Goal: Task Accomplishment & Management: Manage account settings

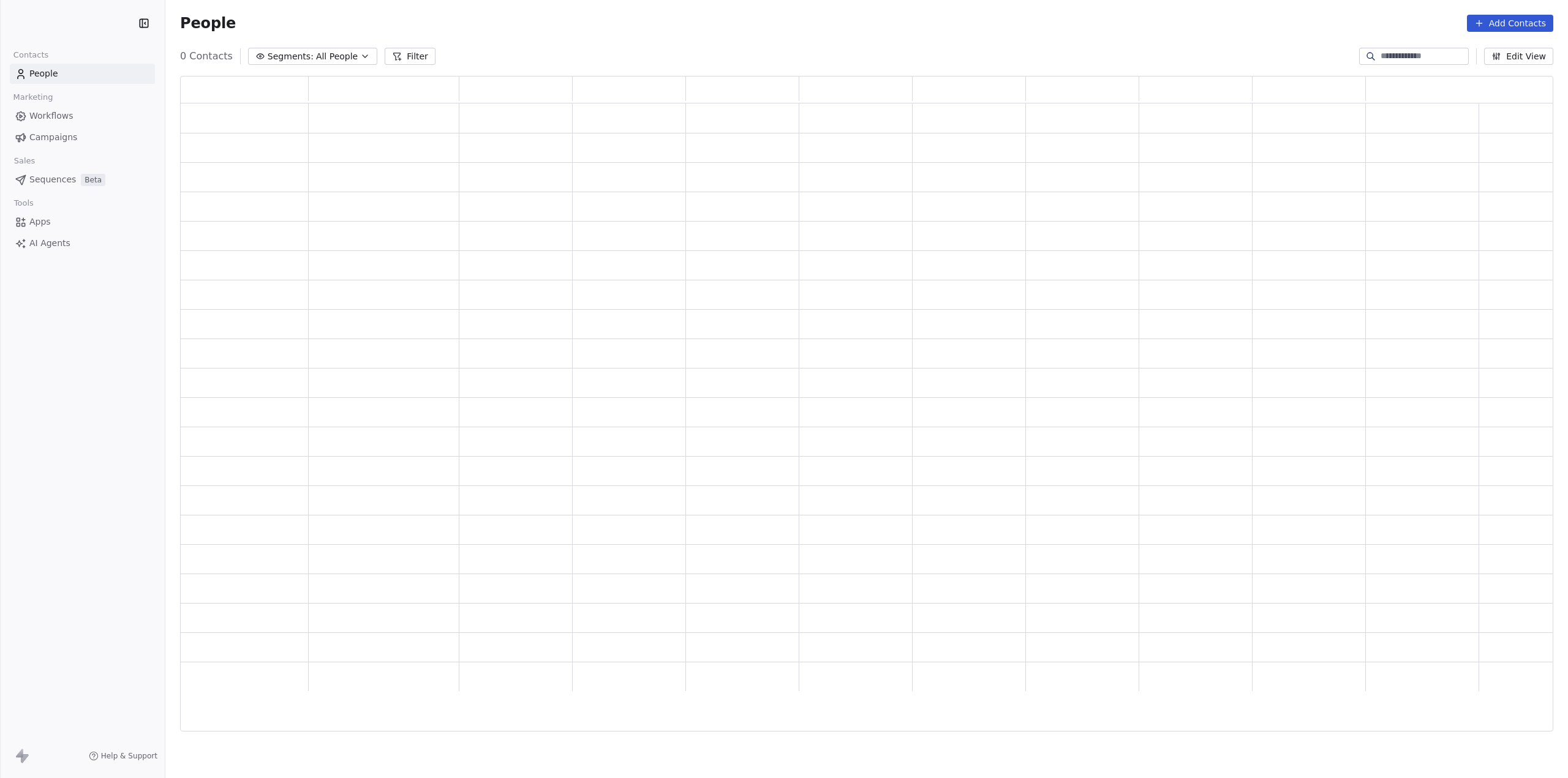
scroll to position [646, 1364]
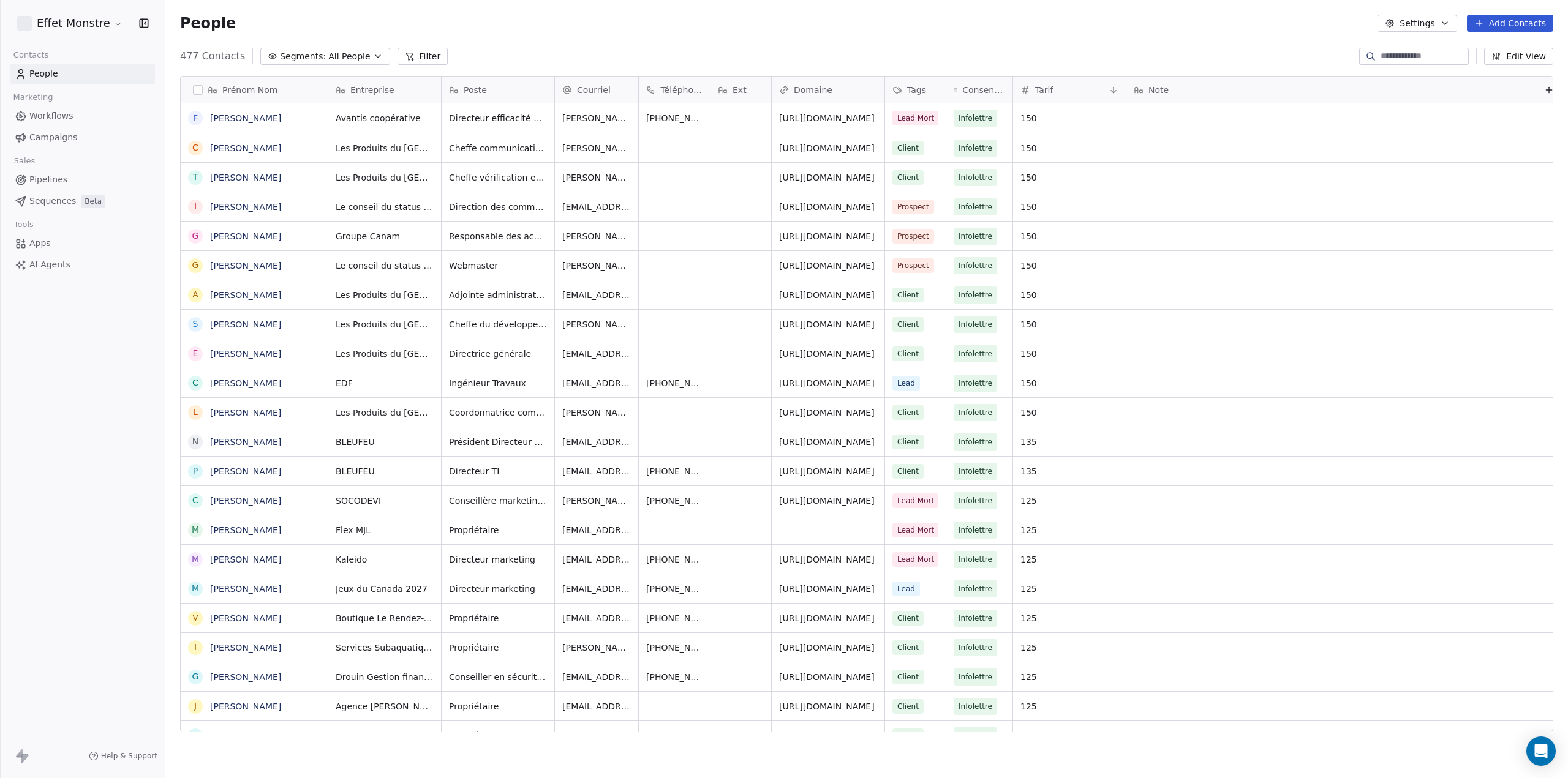
click at [50, 183] on span "Pipelines" at bounding box center [48, 179] width 38 height 13
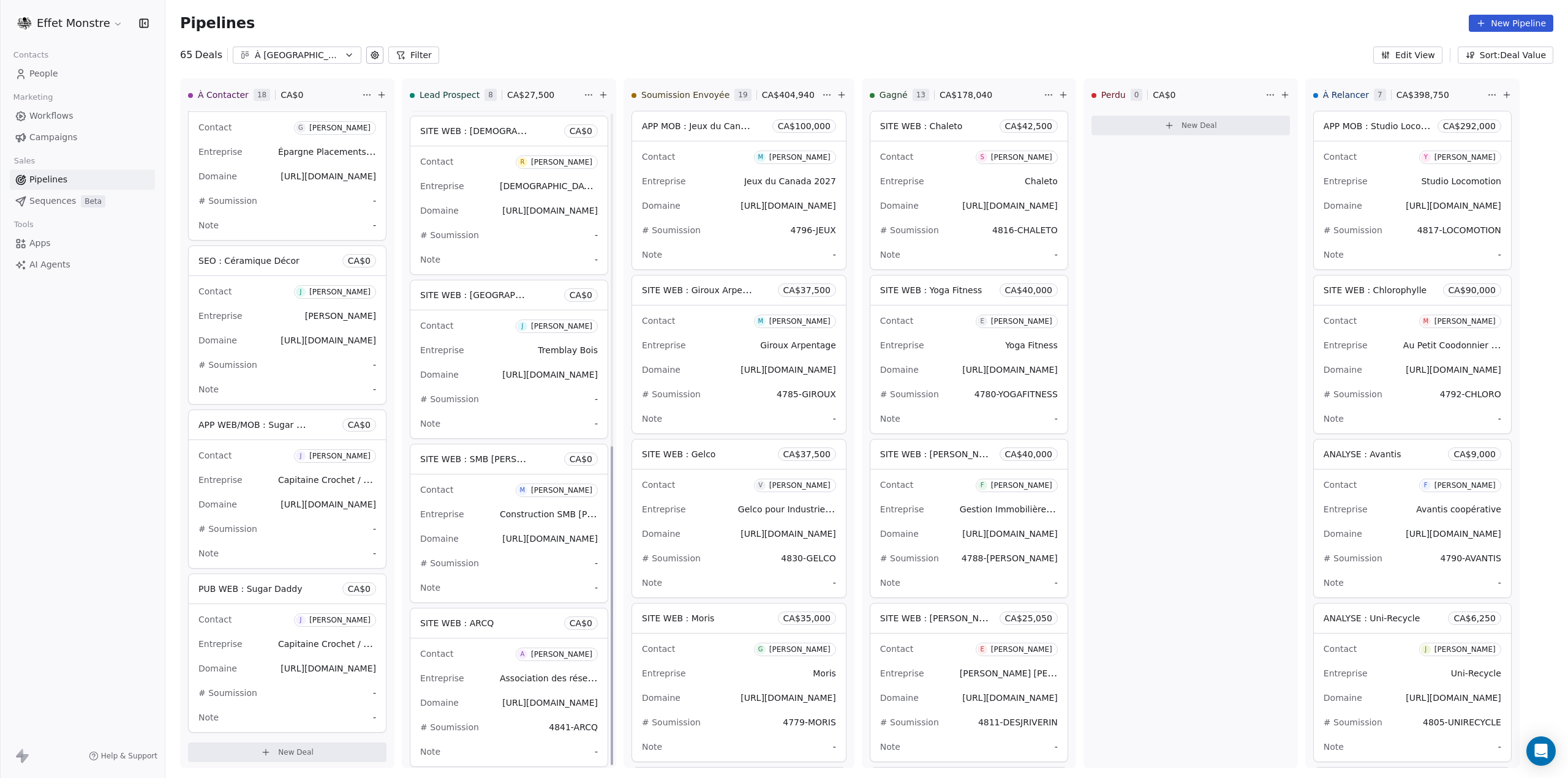
scroll to position [686, 0]
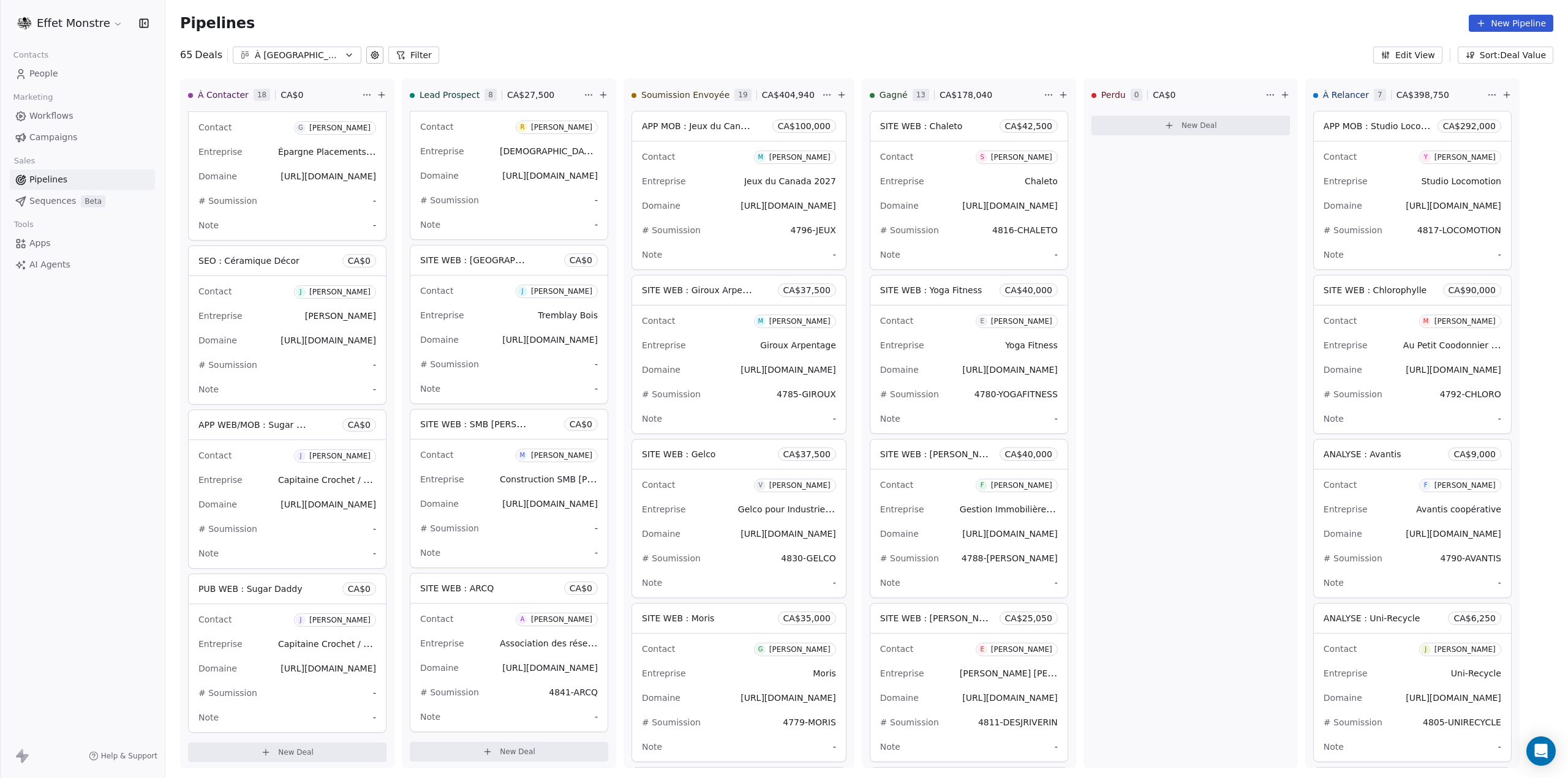
click at [522, 587] on div "SITE WEB : ARCQ CA$ 0" at bounding box center [509, 588] width 197 height 29
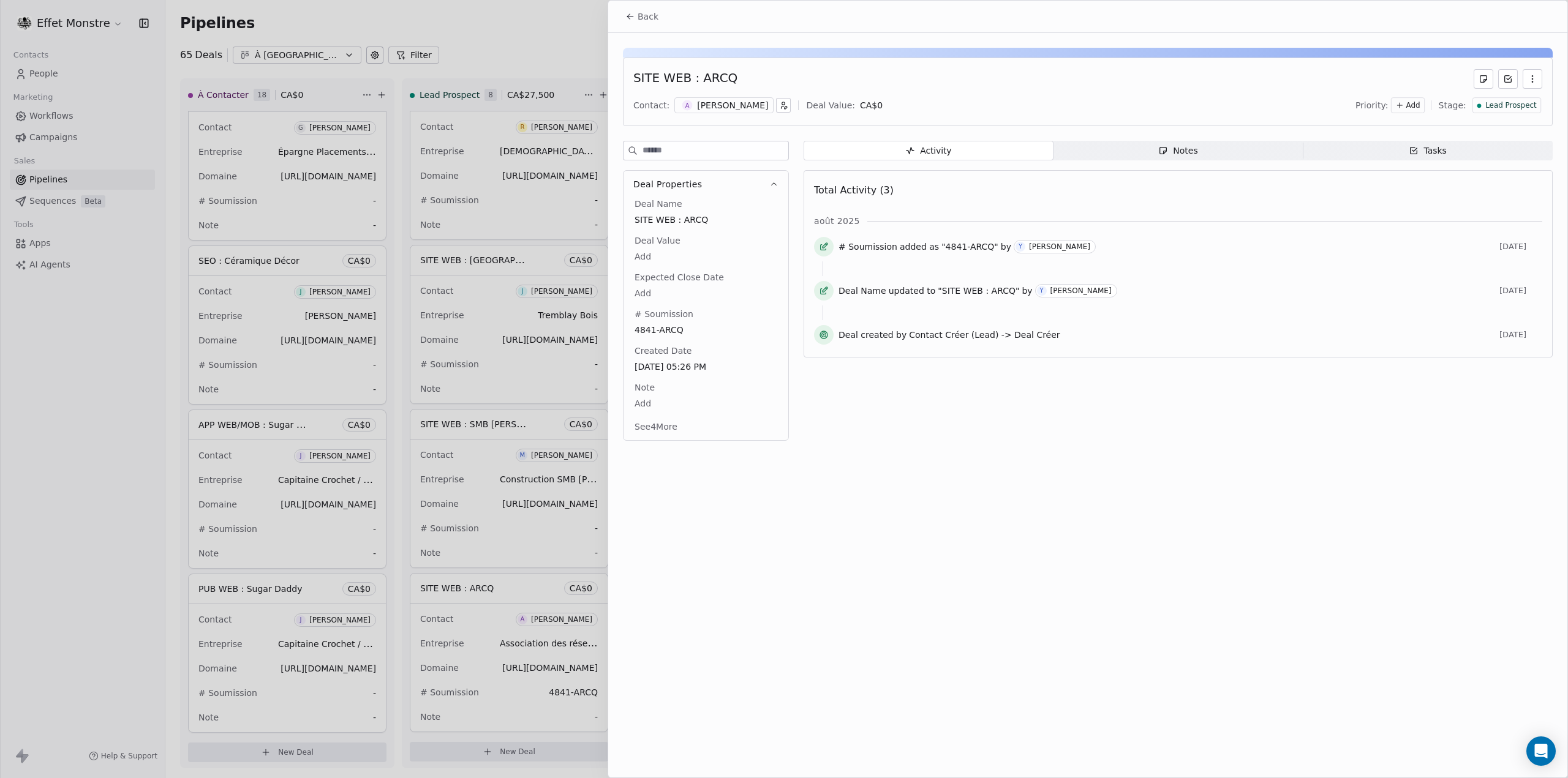
click at [1537, 83] on icon "button" at bounding box center [1533, 79] width 10 height 10
click at [1503, 103] on div "Delete" at bounding box center [1497, 106] width 82 height 20
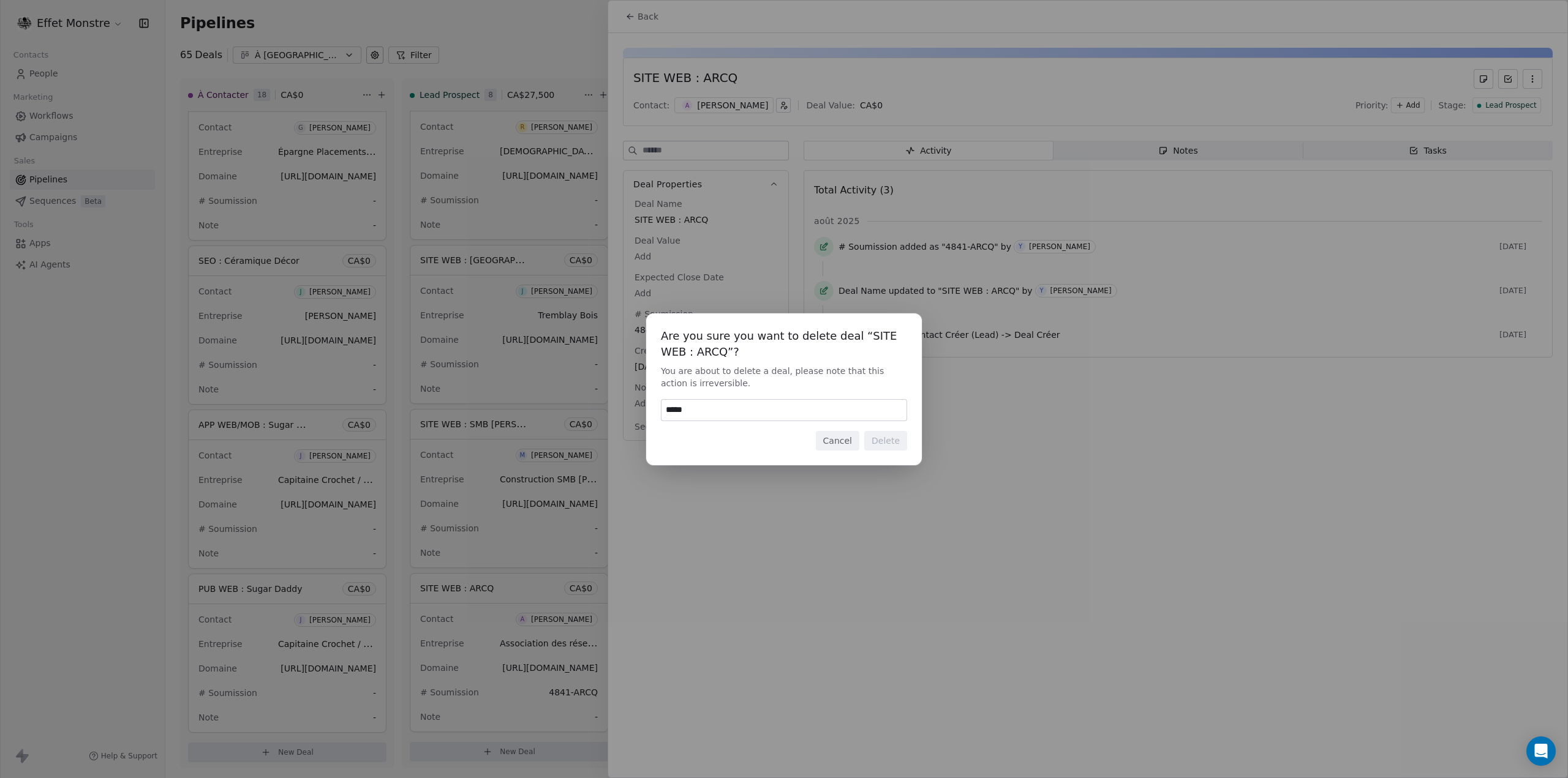
type input "******"
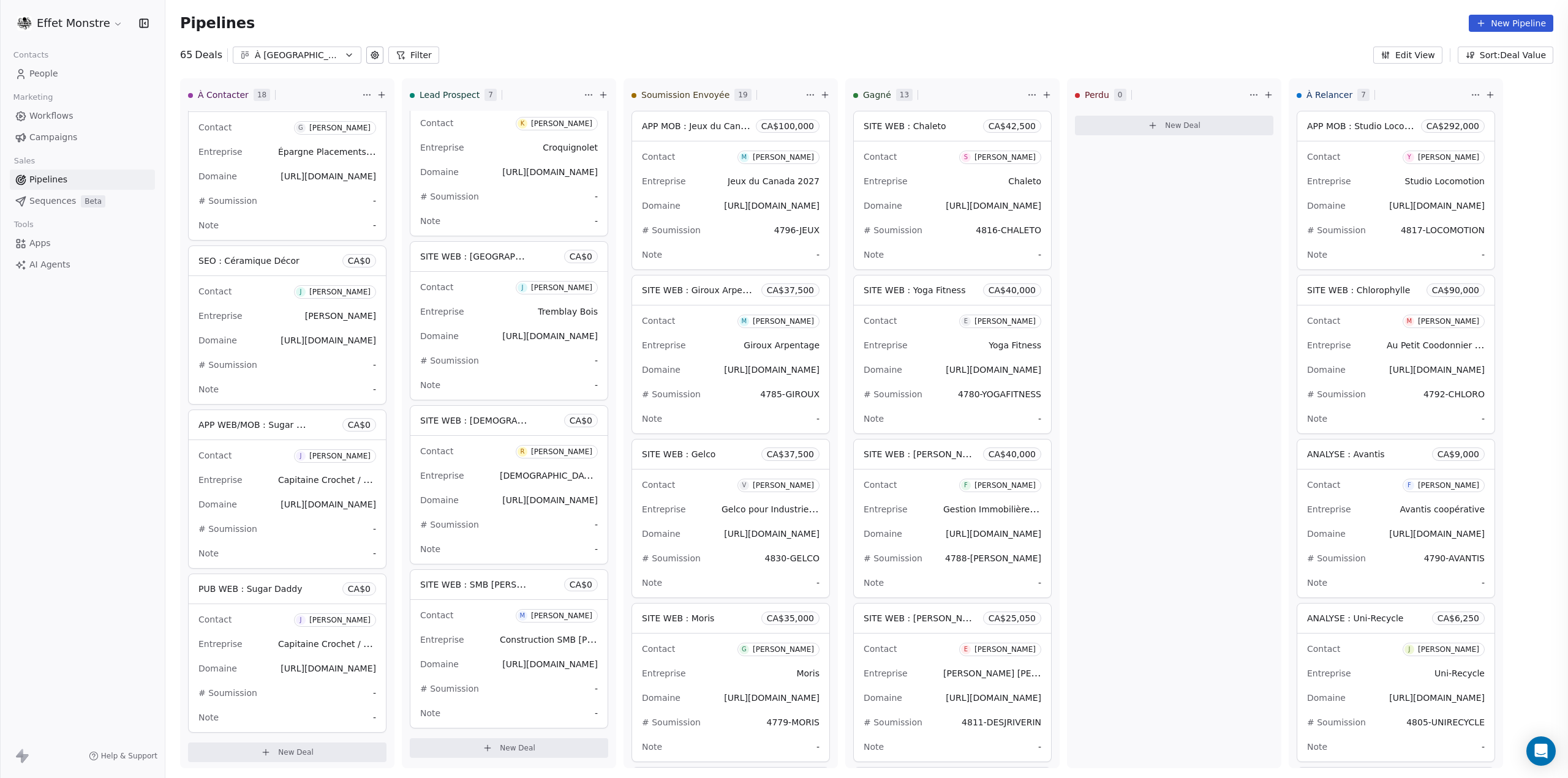
scroll to position [523, 0]
